Goal: Task Accomplishment & Management: Manage account settings

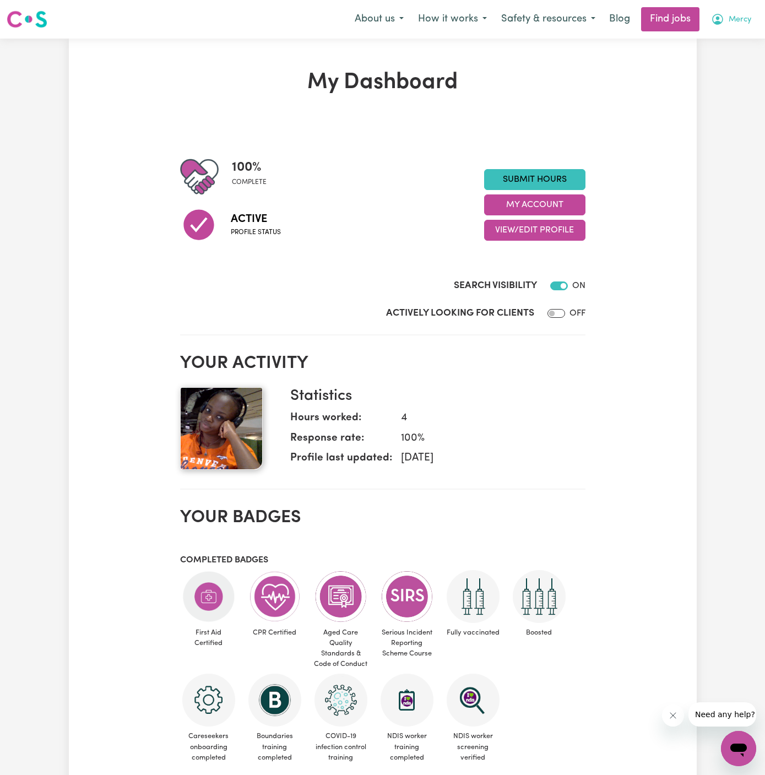
click at [751, 9] on button "Mercy" at bounding box center [731, 19] width 55 height 23
click at [716, 40] on link "My Account" at bounding box center [714, 43] width 87 height 21
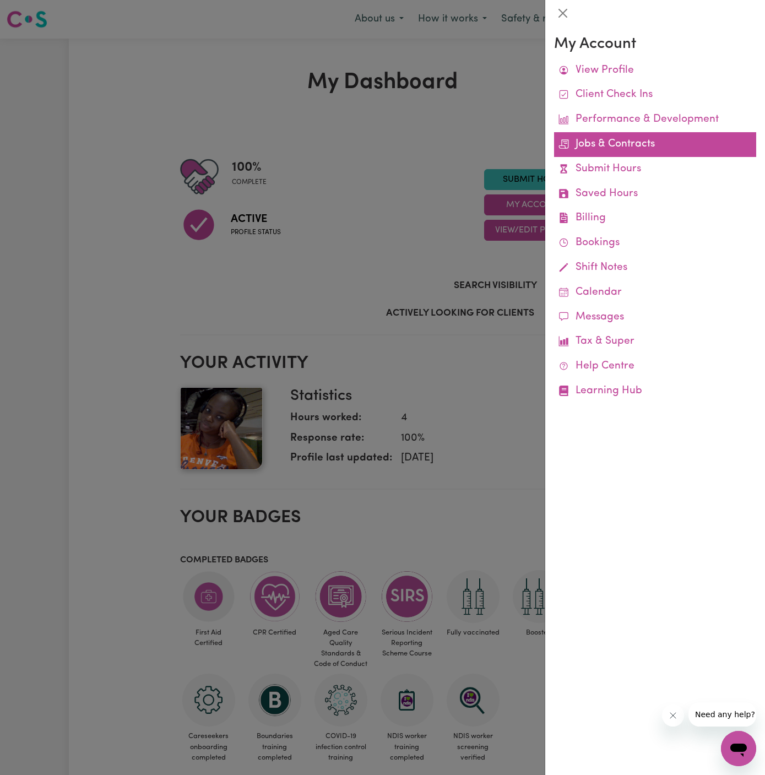
click at [624, 141] on link "Jobs & Contracts" at bounding box center [655, 144] width 202 height 25
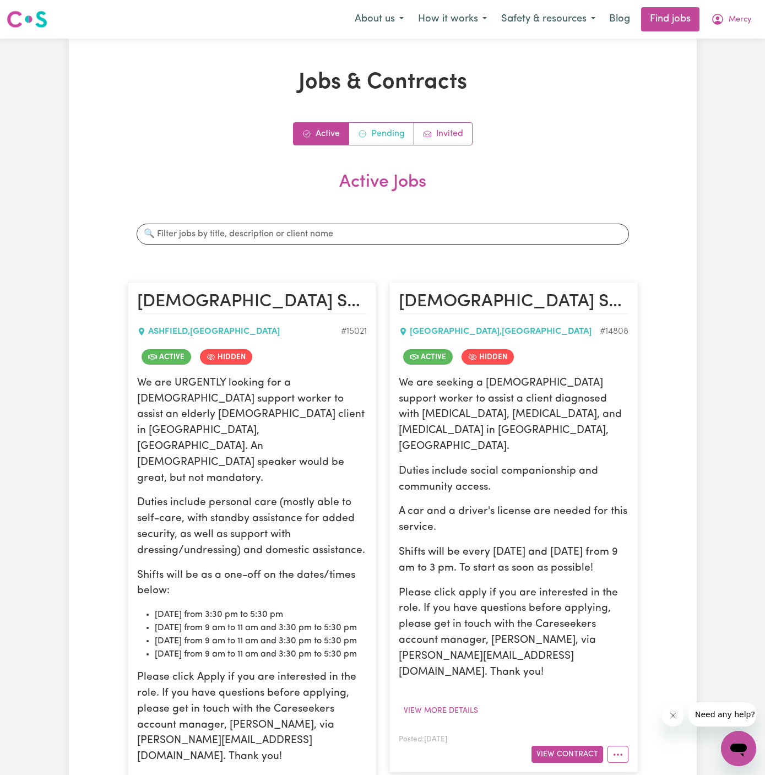
click at [385, 134] on link "Pending" at bounding box center [381, 134] width 65 height 22
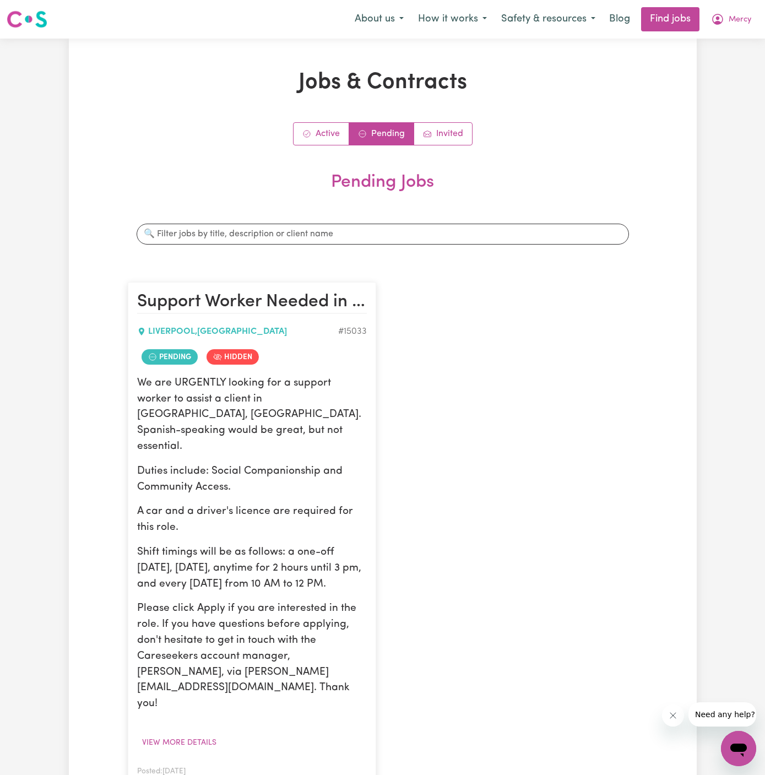
click at [319, 775] on button "View Contract" at bounding box center [306, 786] width 72 height 17
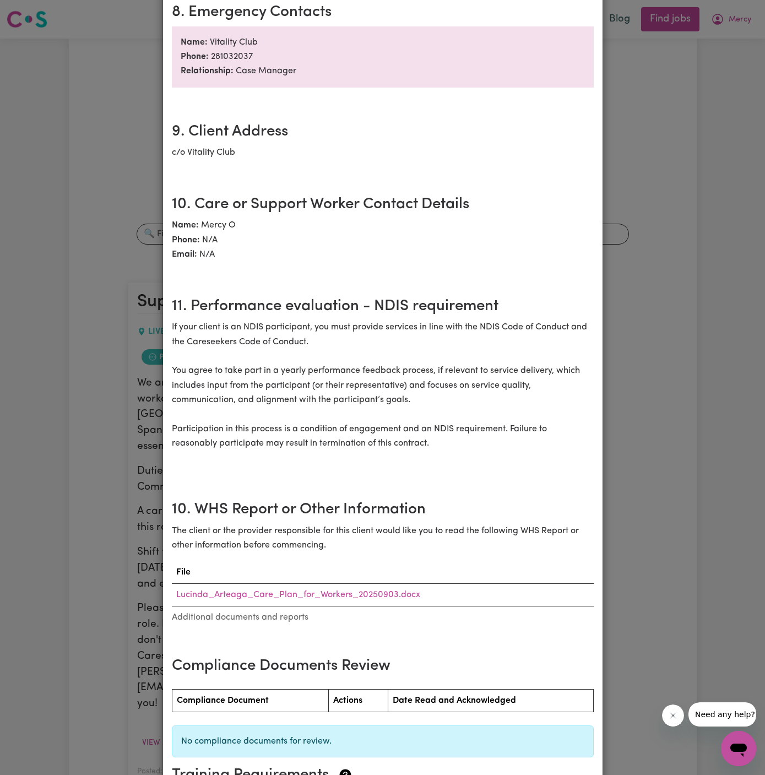
scroll to position [1251, 0]
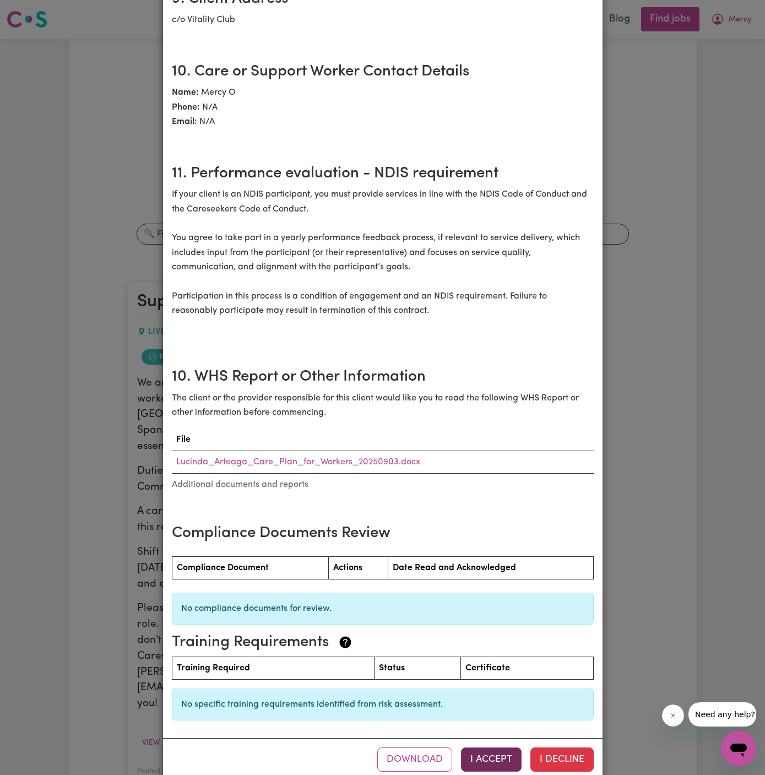
click at [498, 748] on button "I Accept" at bounding box center [491, 760] width 61 height 24
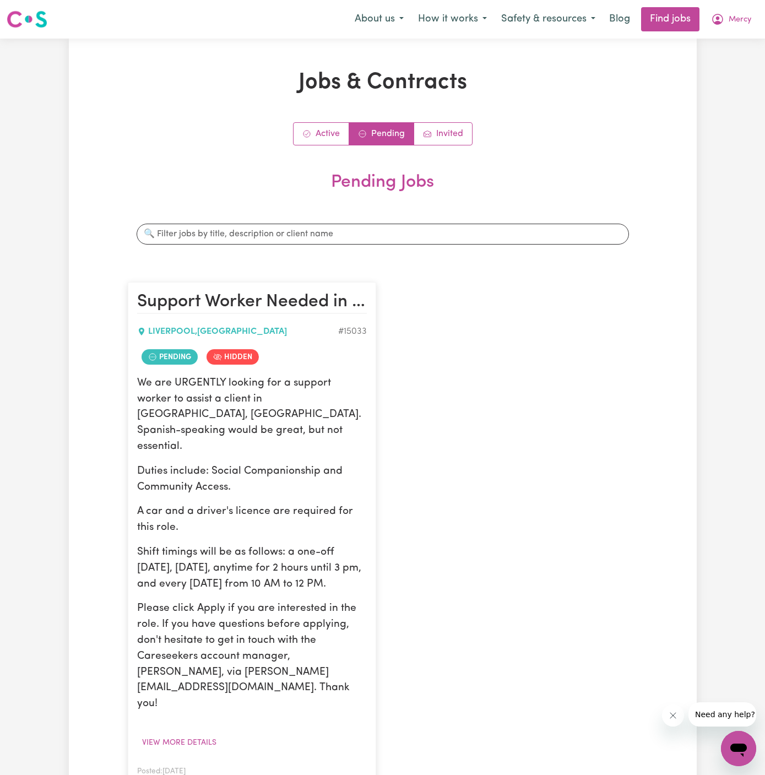
scroll to position [0, 0]
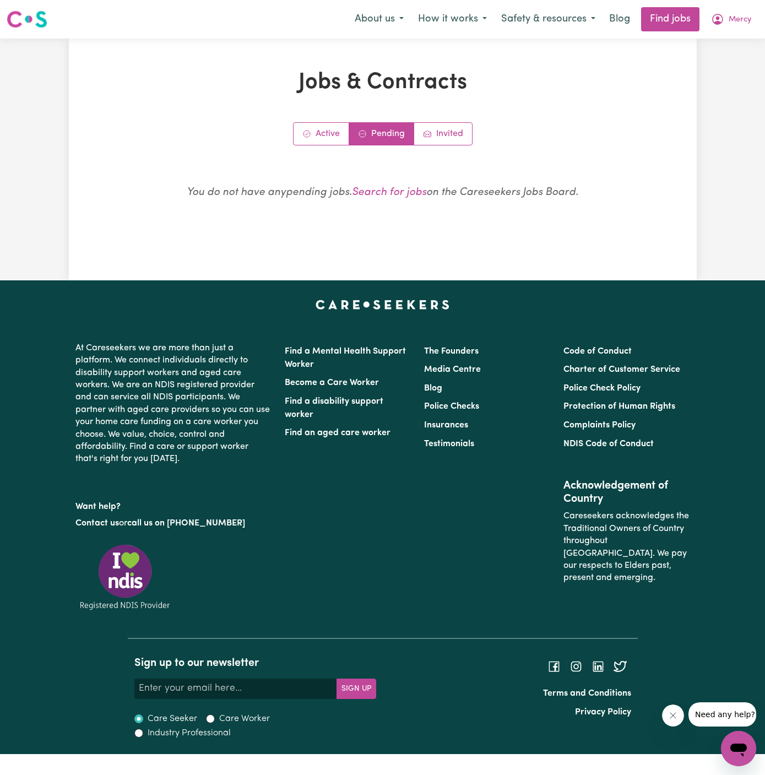
click at [745, 7] on div "Menu About us How it works Safety & resources Blog Find jobs Mercy" at bounding box center [382, 19] width 765 height 25
click at [745, 12] on button "Mercy" at bounding box center [731, 19] width 55 height 23
click at [721, 40] on link "My Account" at bounding box center [714, 43] width 87 height 21
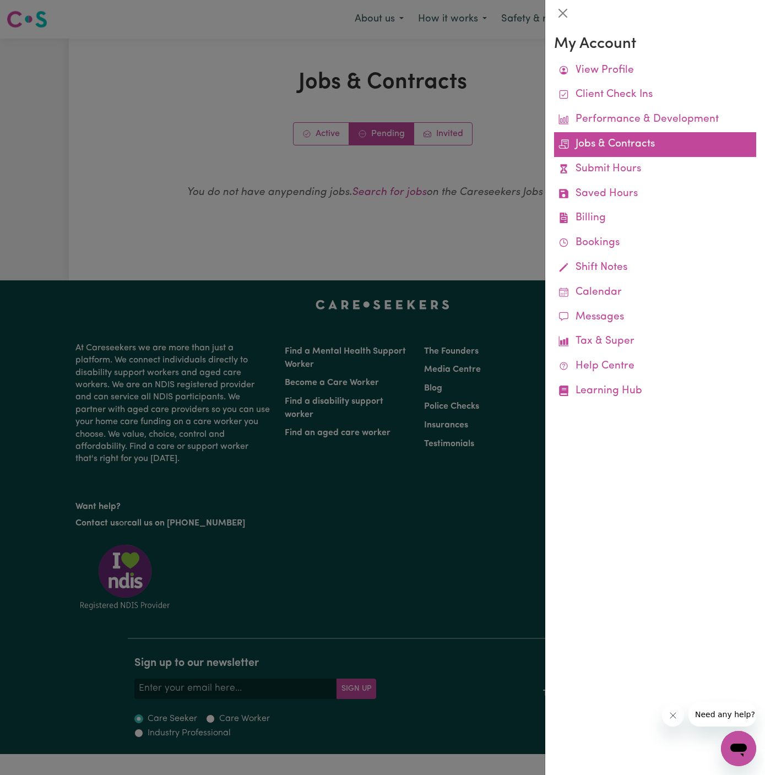
click at [612, 138] on link "Jobs & Contracts" at bounding box center [655, 144] width 202 height 25
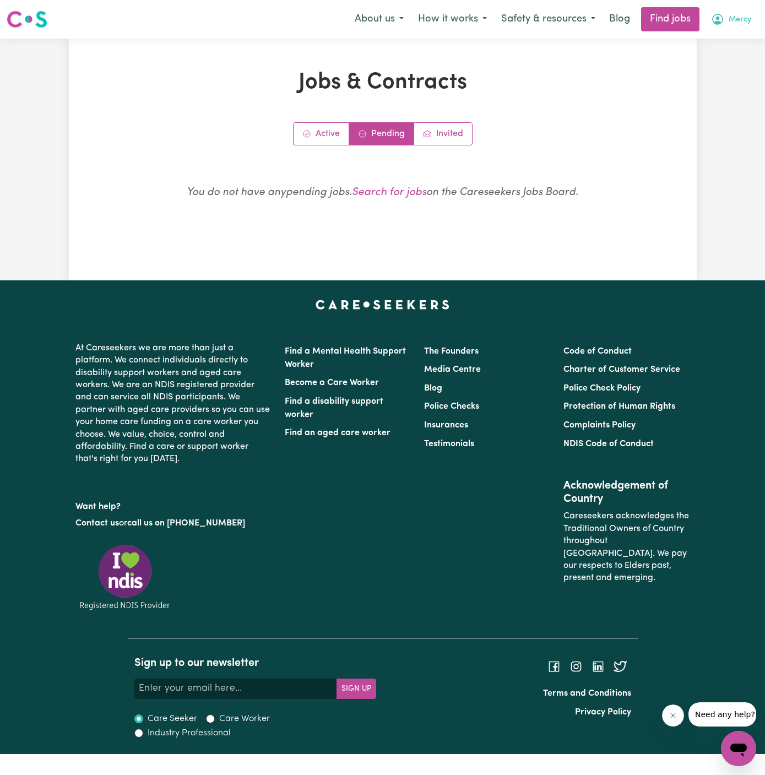
click at [737, 16] on span "Mercy" at bounding box center [740, 20] width 23 height 12
click at [722, 40] on link "My Account" at bounding box center [714, 43] width 87 height 21
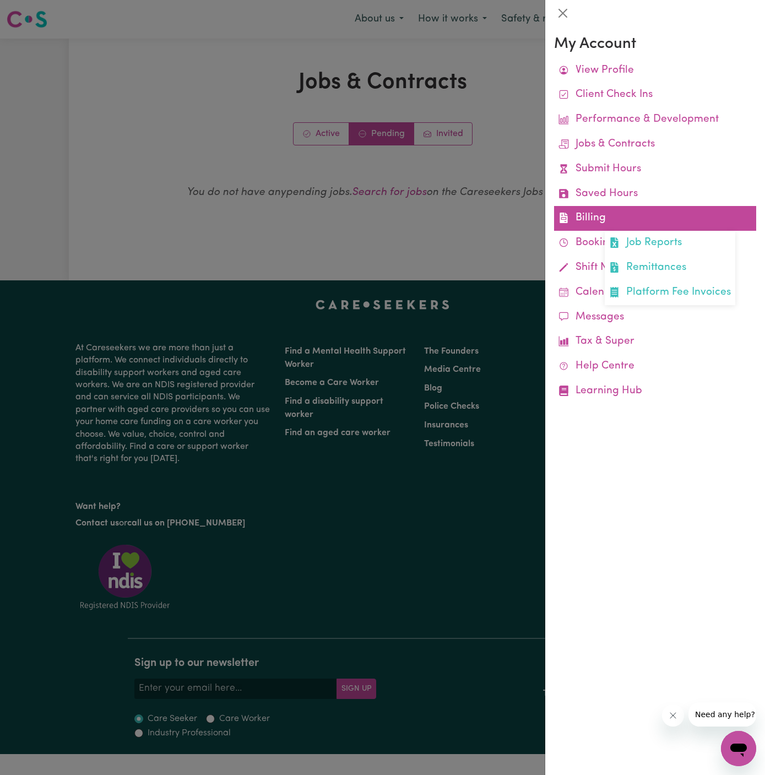
click at [601, 222] on link "Billing Job Reports Remittances Platform Fee Invoices" at bounding box center [655, 218] width 202 height 25
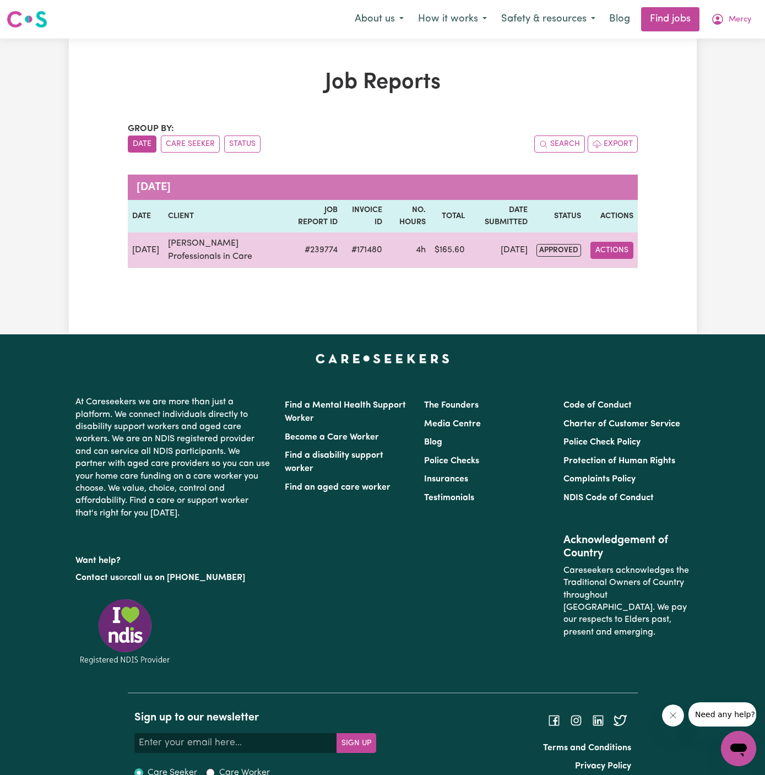
click at [619, 247] on button "Actions" at bounding box center [612, 250] width 43 height 17
click at [639, 268] on link "View Job Report" at bounding box center [638, 276] width 94 height 22
select select "pm"
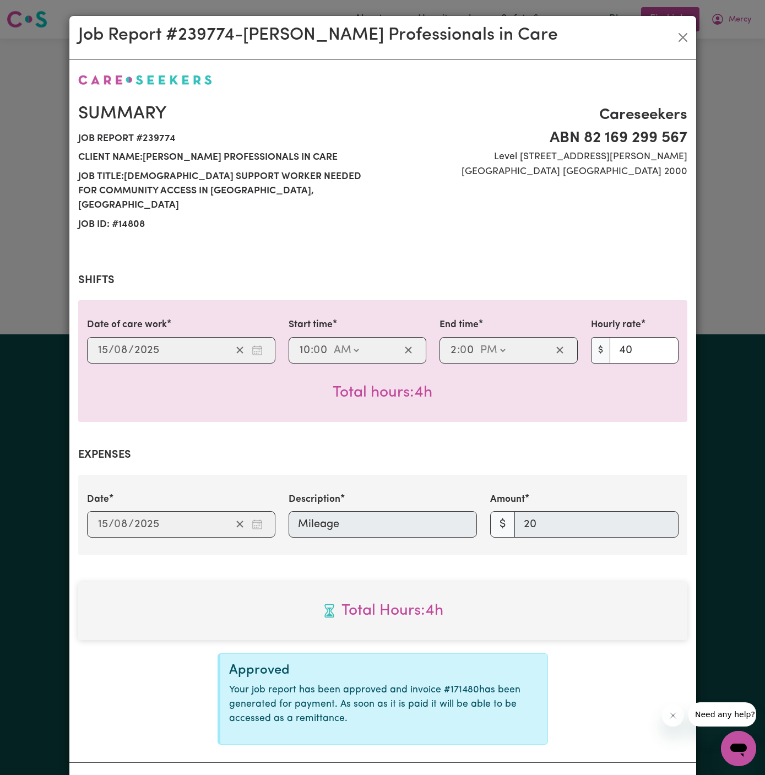
select select "40-Weekday"
click at [687, 30] on button "Close" at bounding box center [684, 38] width 18 height 18
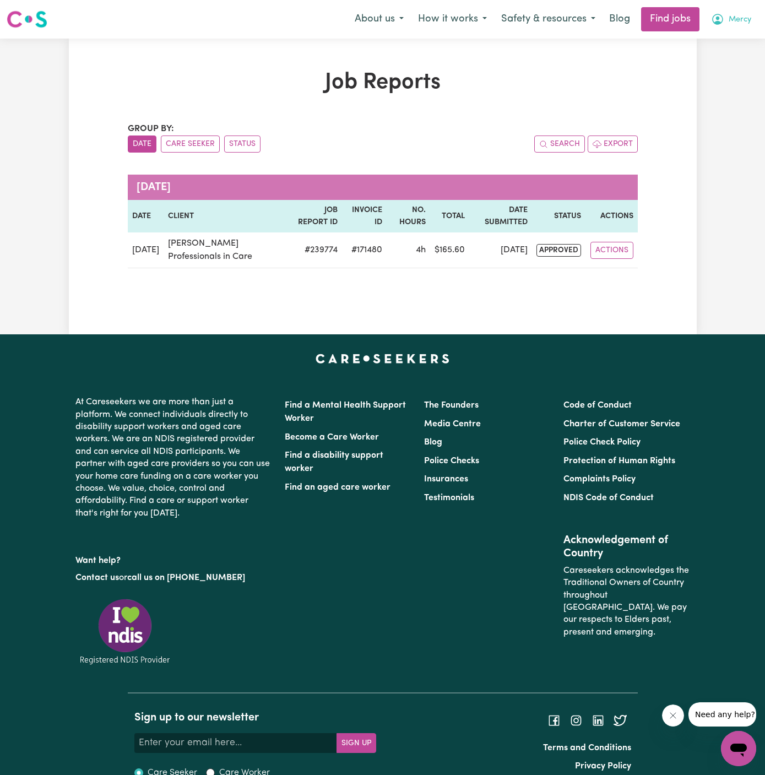
click at [746, 20] on span "Mercy" at bounding box center [740, 20] width 23 height 12
click at [725, 42] on link "My Account" at bounding box center [714, 43] width 87 height 21
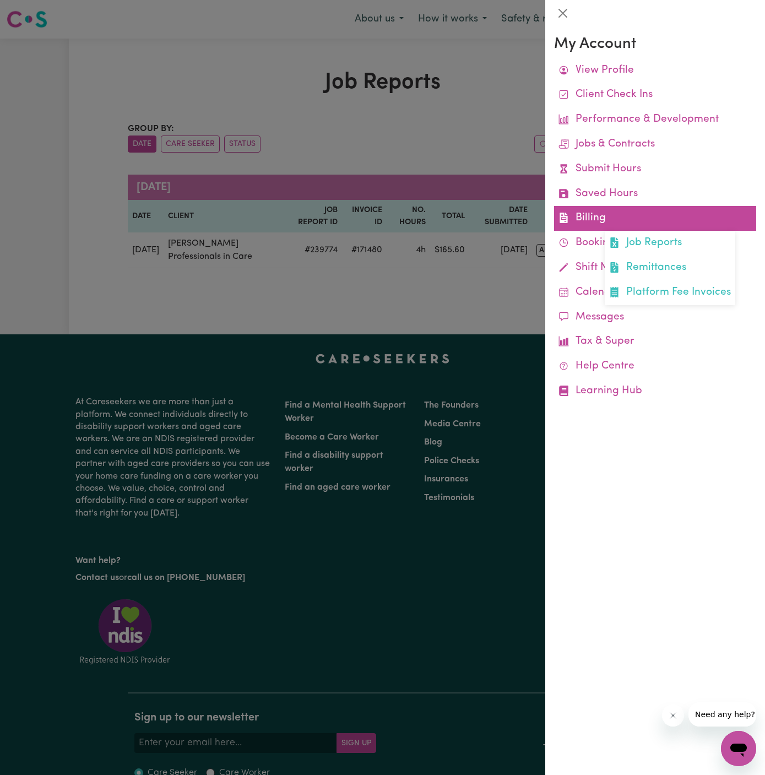
click at [596, 214] on link "Billing Job Reports Remittances Platform Fee Invoices" at bounding box center [655, 218] width 202 height 25
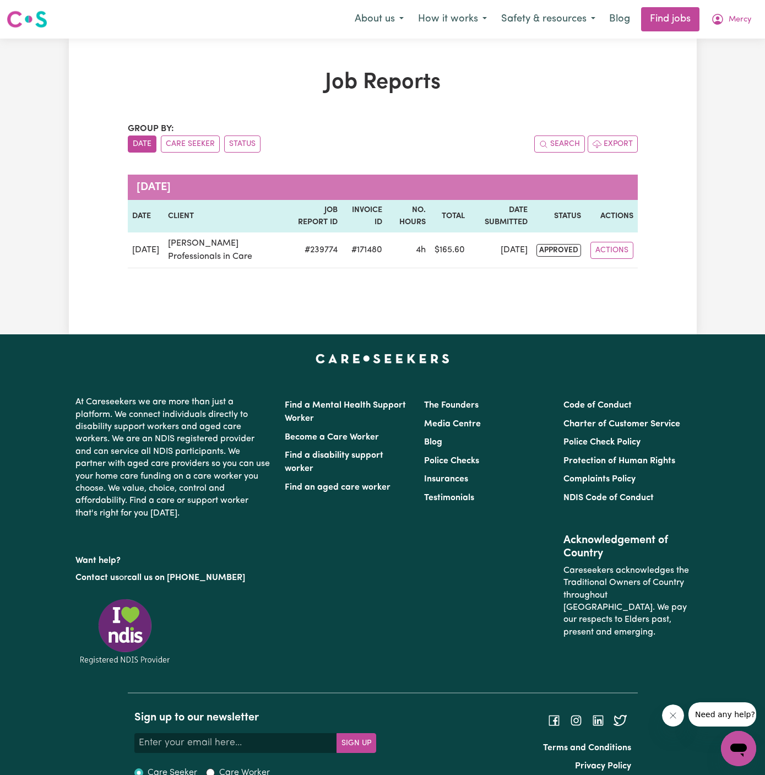
click at [446, 130] on div "Group by: Date Care Seeker Status Search Export" at bounding box center [383, 137] width 510 height 30
click at [746, 14] on span "Mercy" at bounding box center [740, 20] width 23 height 12
click at [725, 41] on link "My Account" at bounding box center [714, 43] width 87 height 21
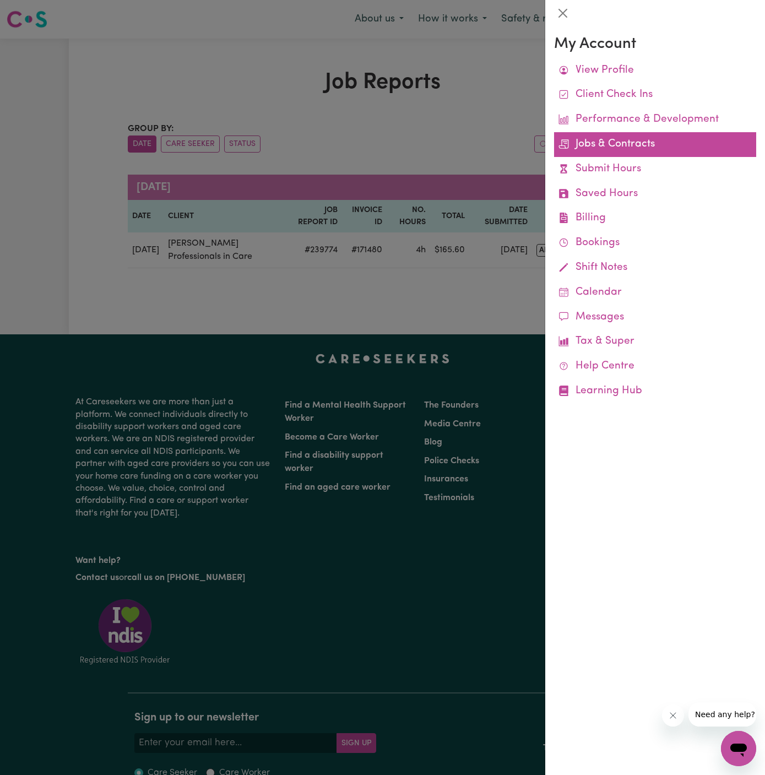
click at [611, 147] on link "Jobs & Contracts" at bounding box center [655, 144] width 202 height 25
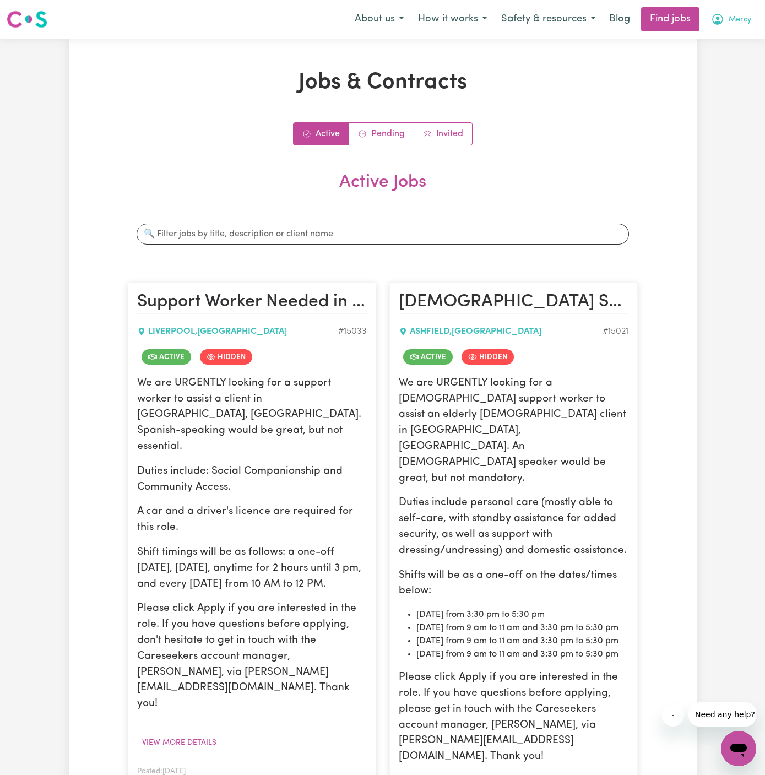
click at [742, 17] on span "Mercy" at bounding box center [740, 20] width 23 height 12
click at [736, 94] on div "Jobs & Contracts Active Pending Invited Active Jobs Search jobs Support Worker …" at bounding box center [382, 739] width 765 height 1400
click at [747, 14] on span "Mercy" at bounding box center [740, 20] width 23 height 12
click at [716, 83] on link "Logout" at bounding box center [714, 84] width 87 height 21
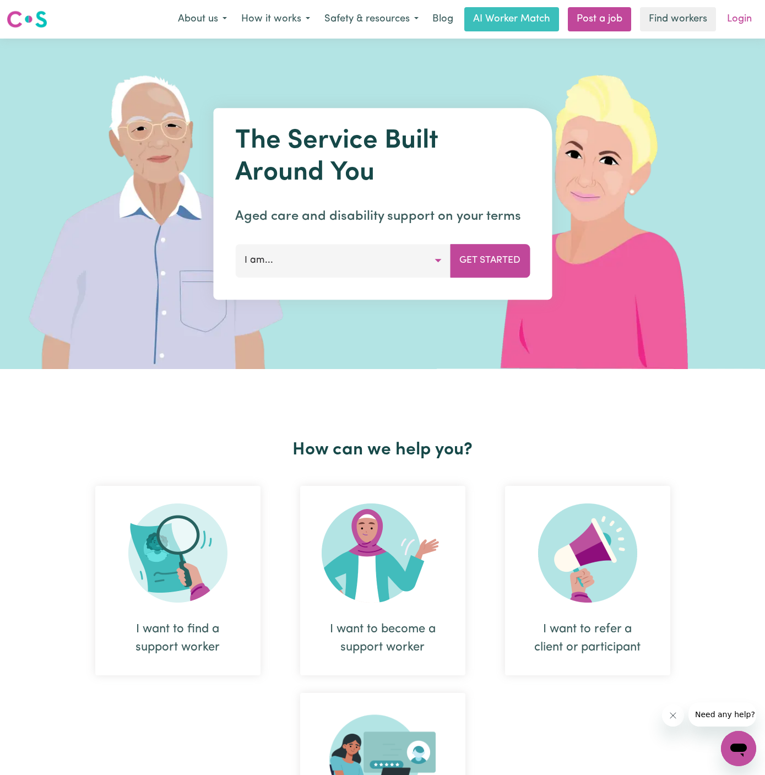
click at [743, 23] on link "Login" at bounding box center [740, 19] width 38 height 24
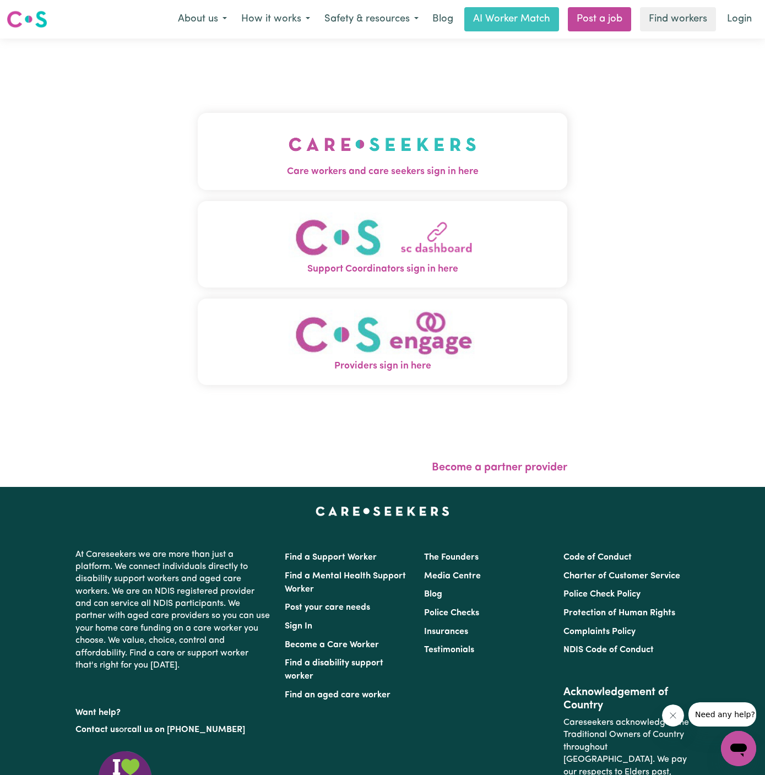
click at [362, 159] on img "Care workers and care seekers sign in here" at bounding box center [383, 144] width 188 height 41
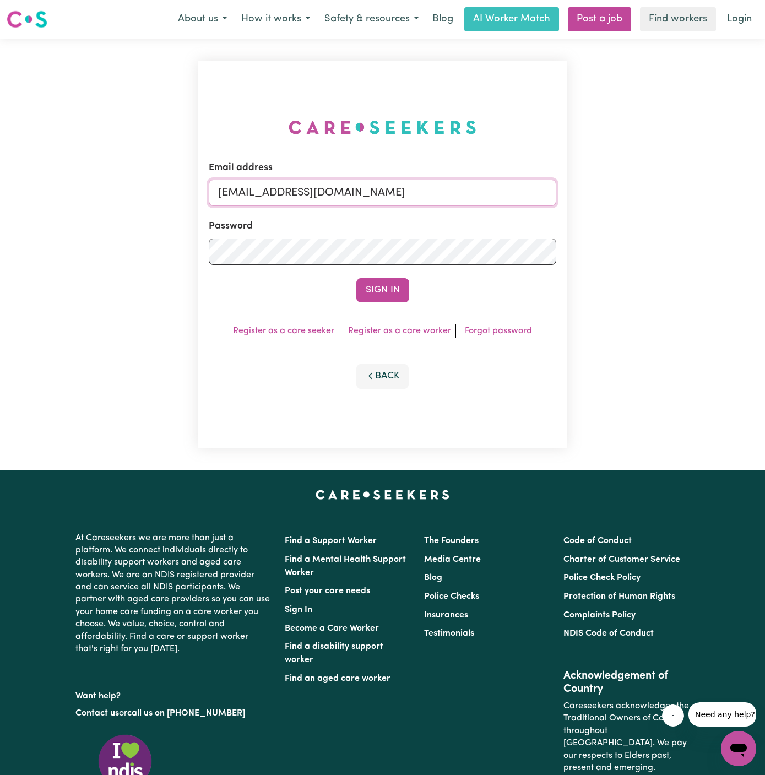
drag, startPoint x: 278, startPoint y: 191, endPoint x: 528, endPoint y: 201, distance: 250.4
click at [528, 201] on input "[EMAIL_ADDRESS][DOMAIN_NAME]" at bounding box center [383, 193] width 348 height 26
paste input "[EMAIL_ADDRESS][DOMAIN_NAME]"
type input "superuser~[EMAIL_ADDRESS][DOMAIN_NAME]"
click at [357, 278] on button "Sign In" at bounding box center [383, 290] width 53 height 24
